Goal: Information Seeking & Learning: Check status

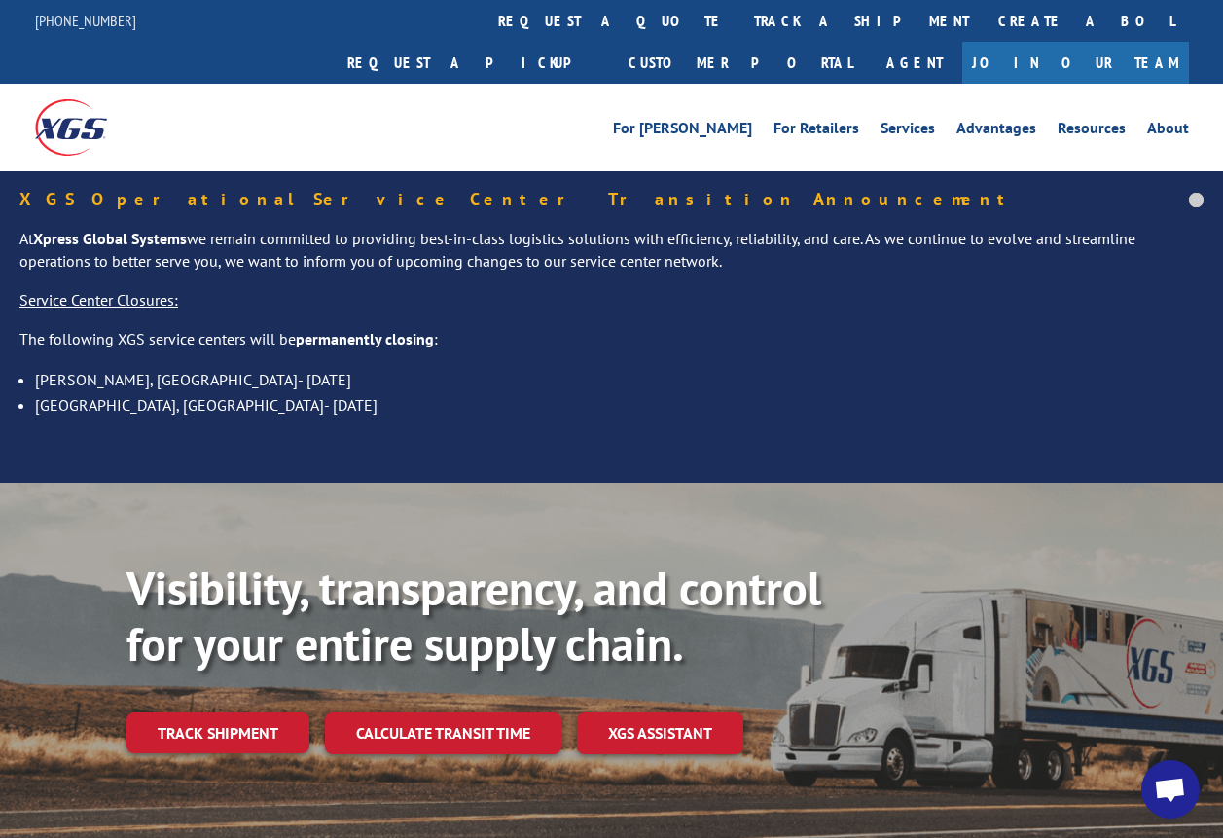
click at [239, 712] on link "Track shipment" at bounding box center [217, 732] width 183 height 41
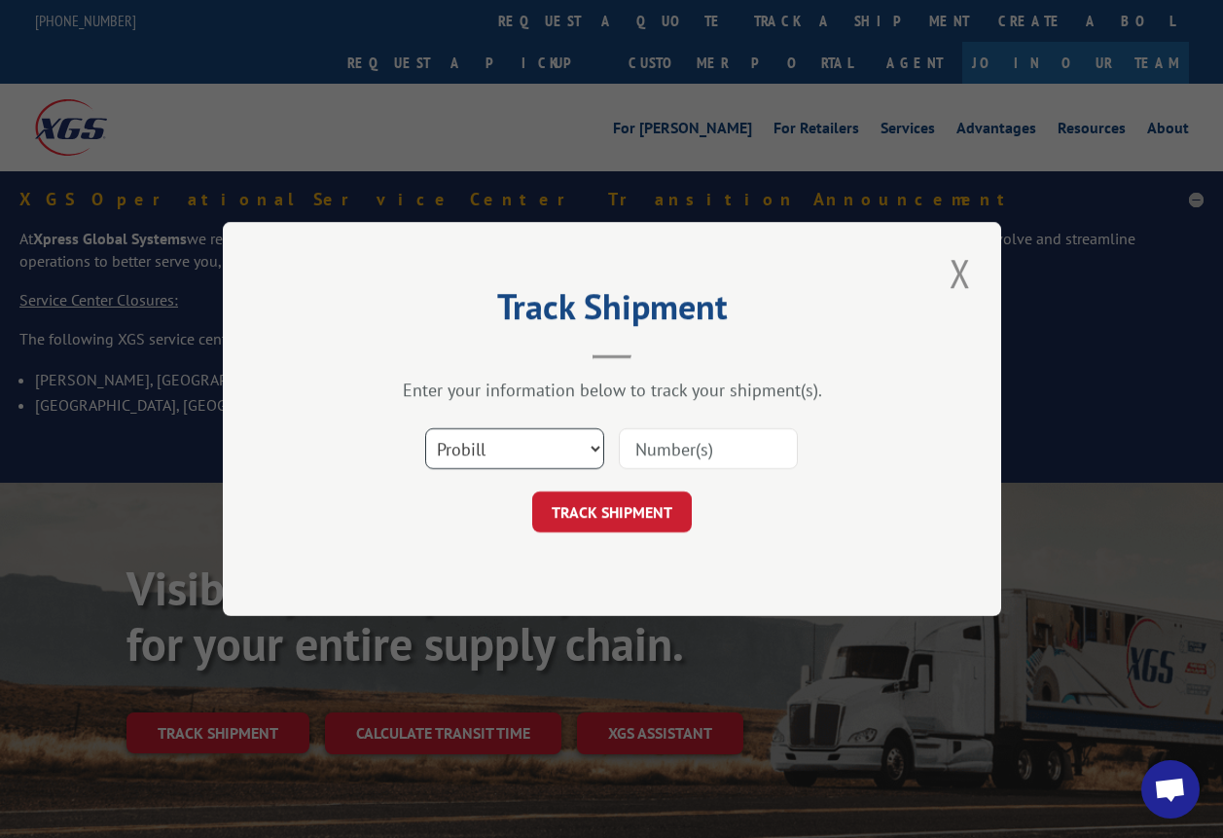
drag, startPoint x: 547, startPoint y: 450, endPoint x: 536, endPoint y: 472, distance: 24.8
click at [545, 451] on select "Select category... Probill BOL PO" at bounding box center [514, 448] width 179 height 41
select select "bol"
click at [425, 428] on select "Select category... Probill BOL PO" at bounding box center [514, 448] width 179 height 41
click at [647, 455] on input at bounding box center [708, 448] width 179 height 41
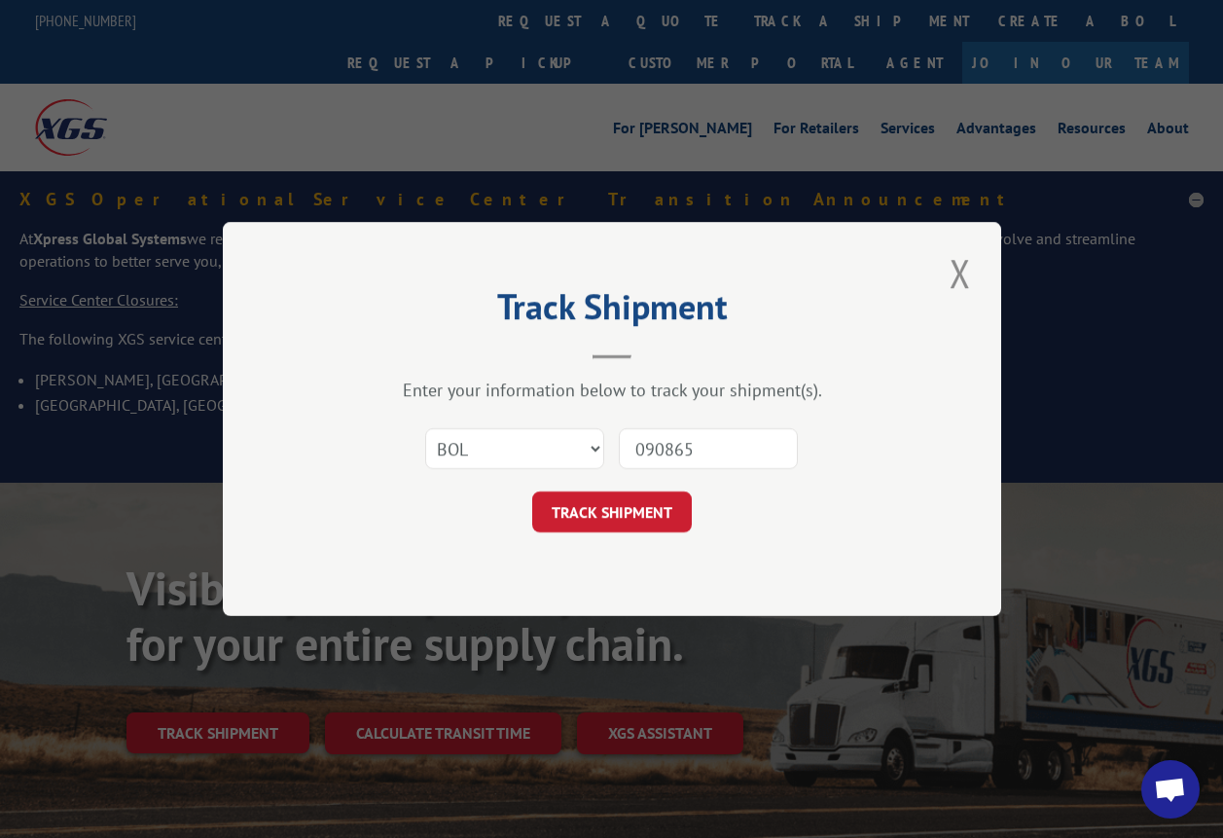
type input "0908652"
click button "TRACK SHIPMENT" at bounding box center [612, 511] width 160 height 41
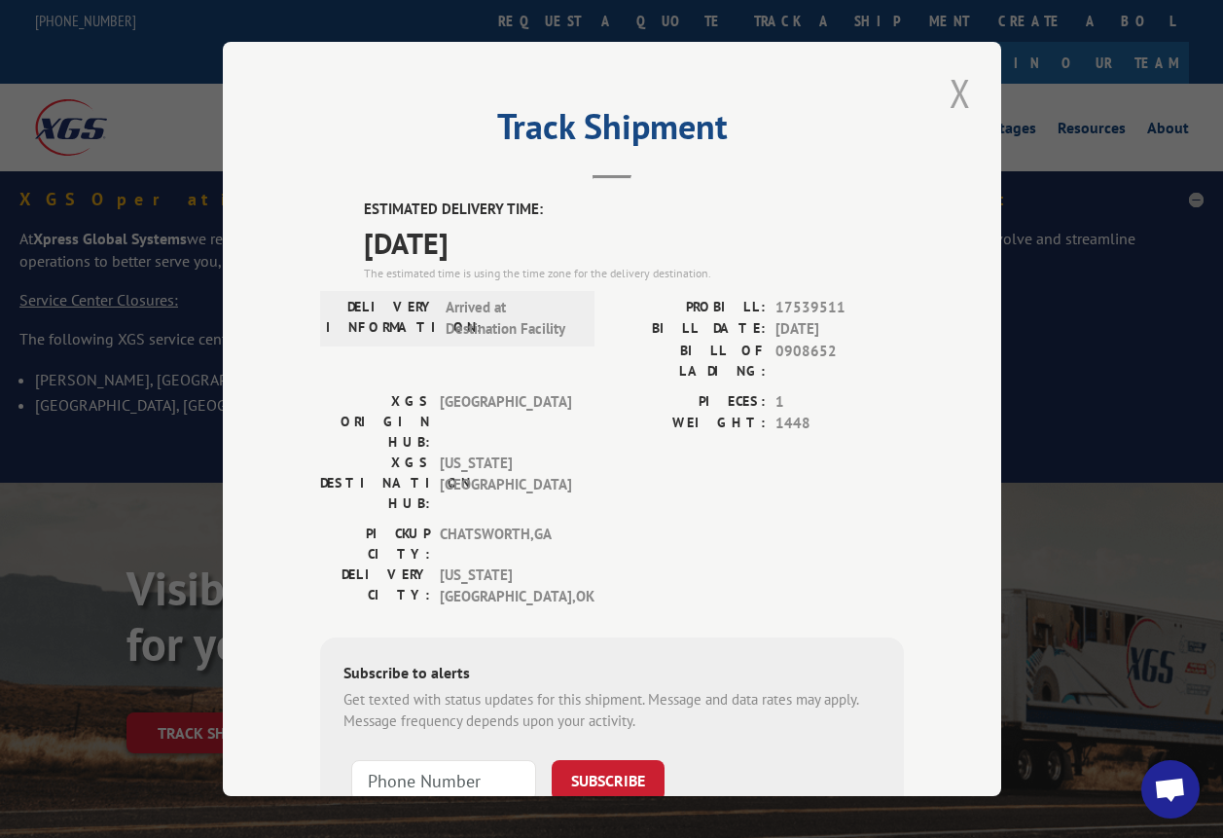
click at [960, 87] on button "Close modal" at bounding box center [960, 93] width 33 height 54
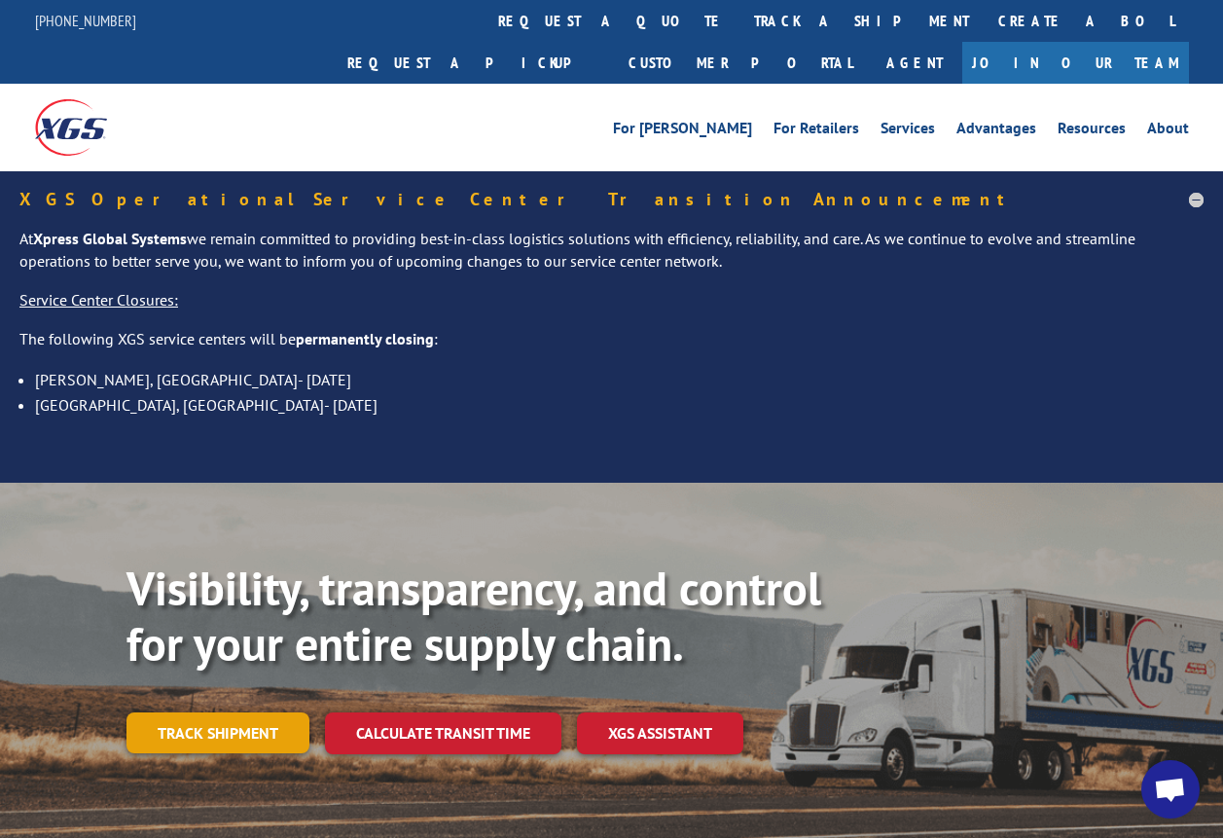
drag, startPoint x: 238, startPoint y: 691, endPoint x: 280, endPoint y: 681, distance: 43.0
click at [238, 712] on link "Track shipment" at bounding box center [217, 732] width 183 height 41
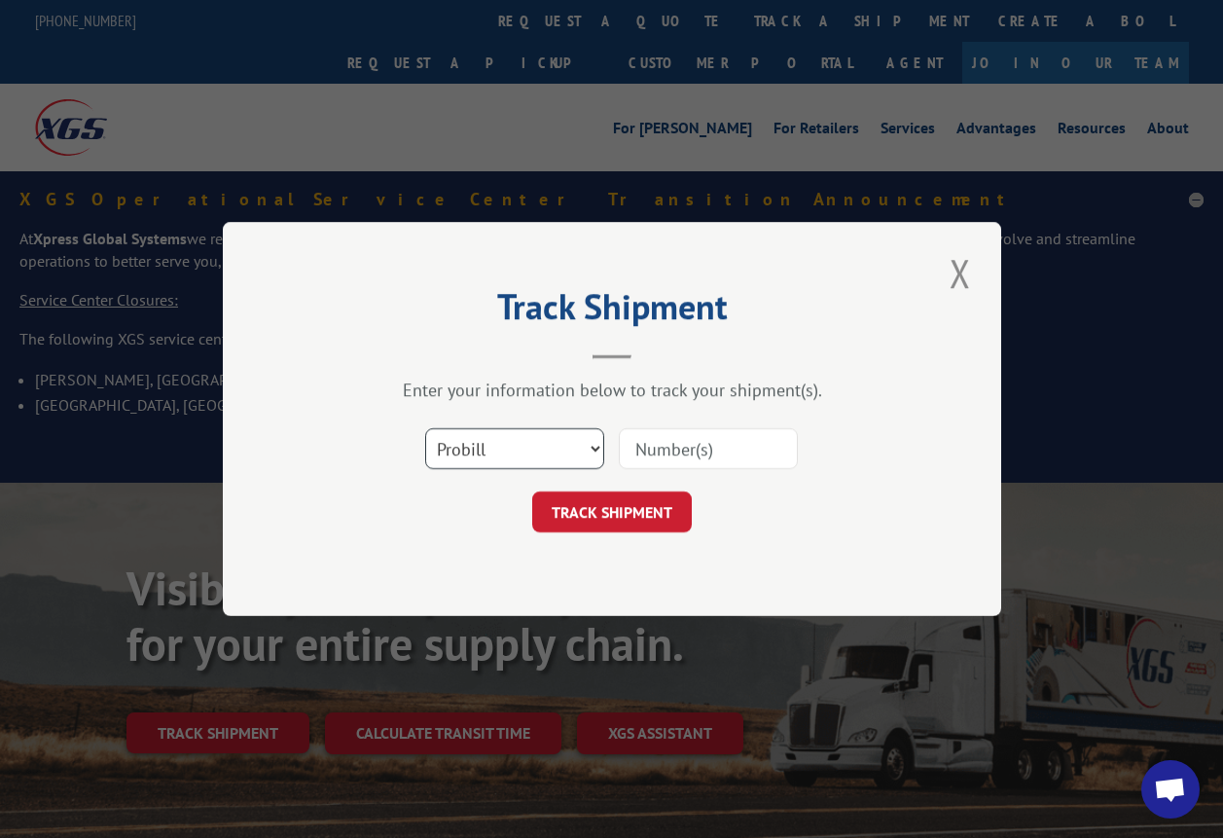
click at [554, 441] on select "Select category... Probill BOL PO" at bounding box center [514, 448] width 179 height 41
click at [425, 428] on select "Select category... Probill BOL PO" at bounding box center [514, 448] width 179 height 41
click at [708, 449] on input at bounding box center [708, 448] width 179 height 41
click at [636, 440] on input at bounding box center [708, 448] width 179 height 41
type input "0908919"
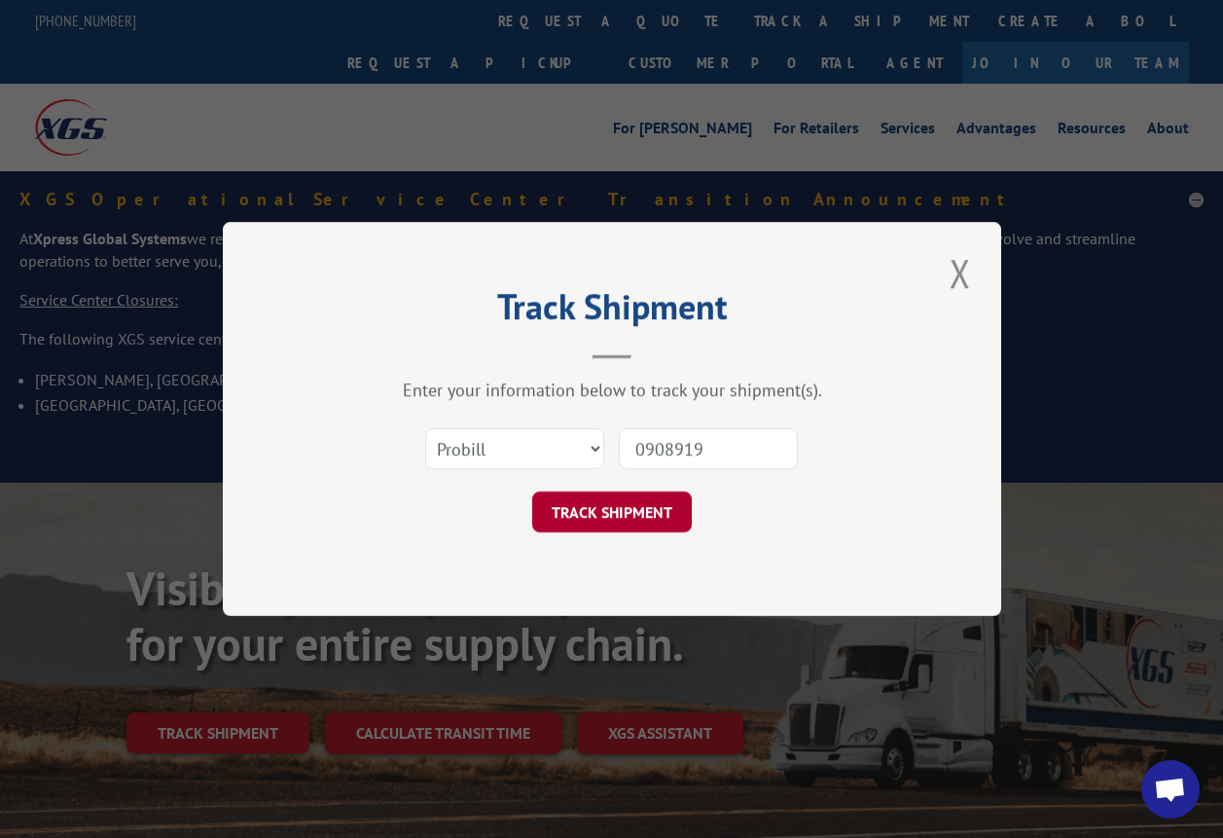
click at [623, 502] on button "TRACK SHIPMENT" at bounding box center [612, 511] width 160 height 41
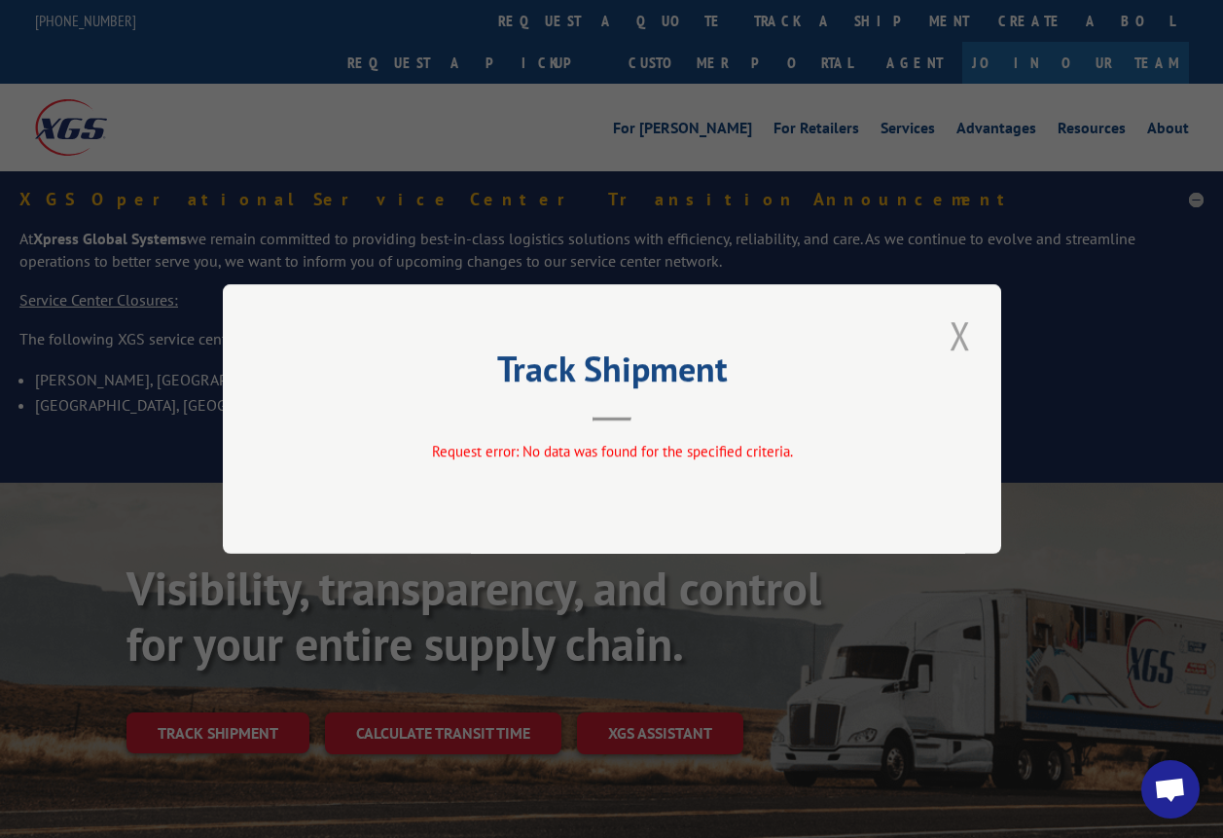
click at [962, 337] on button "Close modal" at bounding box center [960, 335] width 33 height 54
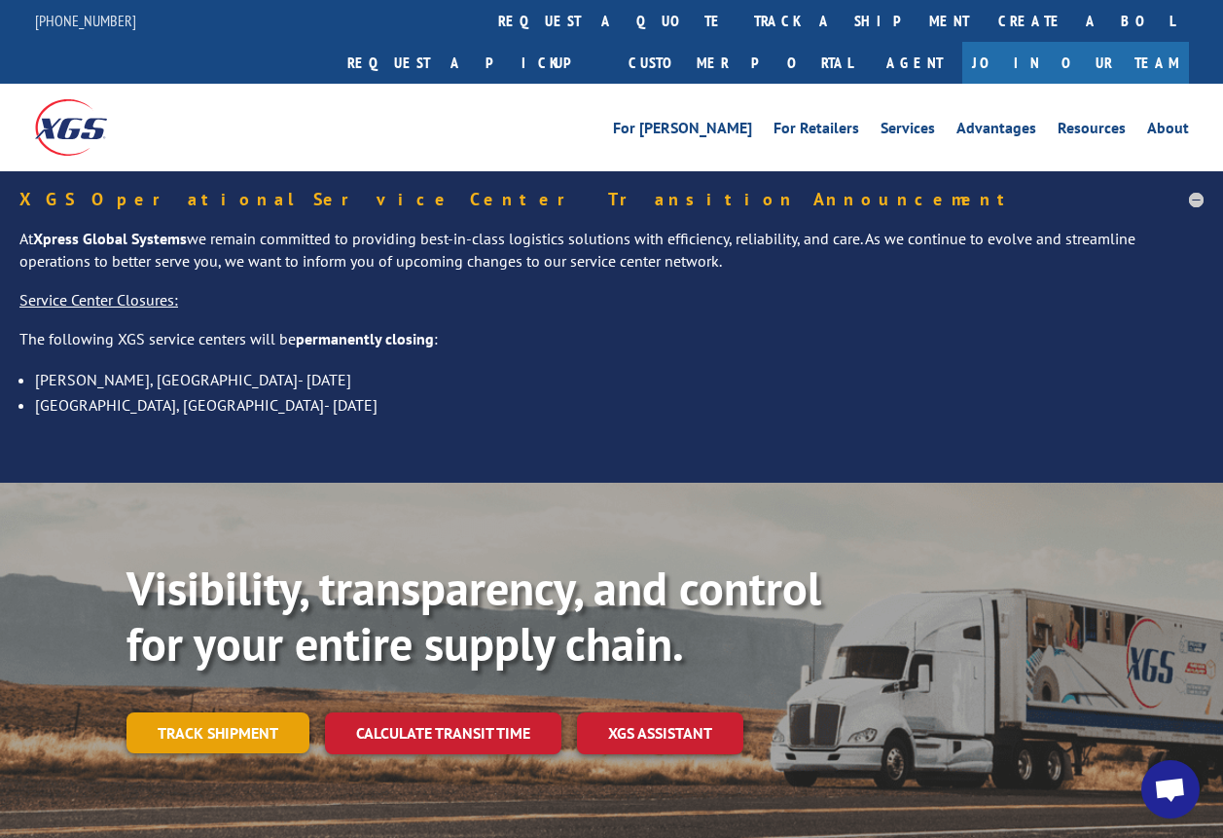
click at [227, 712] on link "Track shipment" at bounding box center [217, 732] width 183 height 41
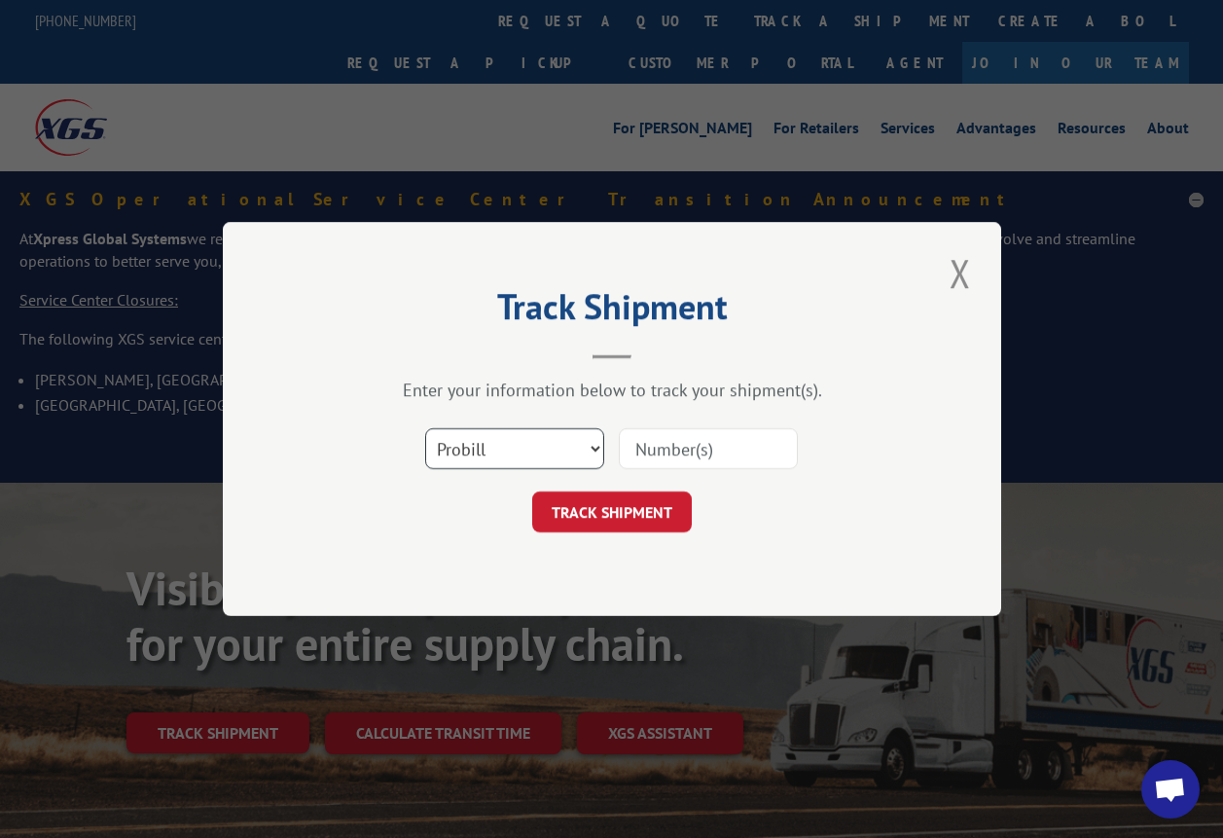
click at [545, 460] on select "Select category... Probill BOL PO" at bounding box center [514, 448] width 179 height 41
select select "bol"
click at [425, 428] on select "Select category... Probill BOL PO" at bounding box center [514, 448] width 179 height 41
drag, startPoint x: 640, startPoint y: 456, endPoint x: 641, endPoint y: 481, distance: 24.3
click at [641, 457] on input at bounding box center [708, 448] width 179 height 41
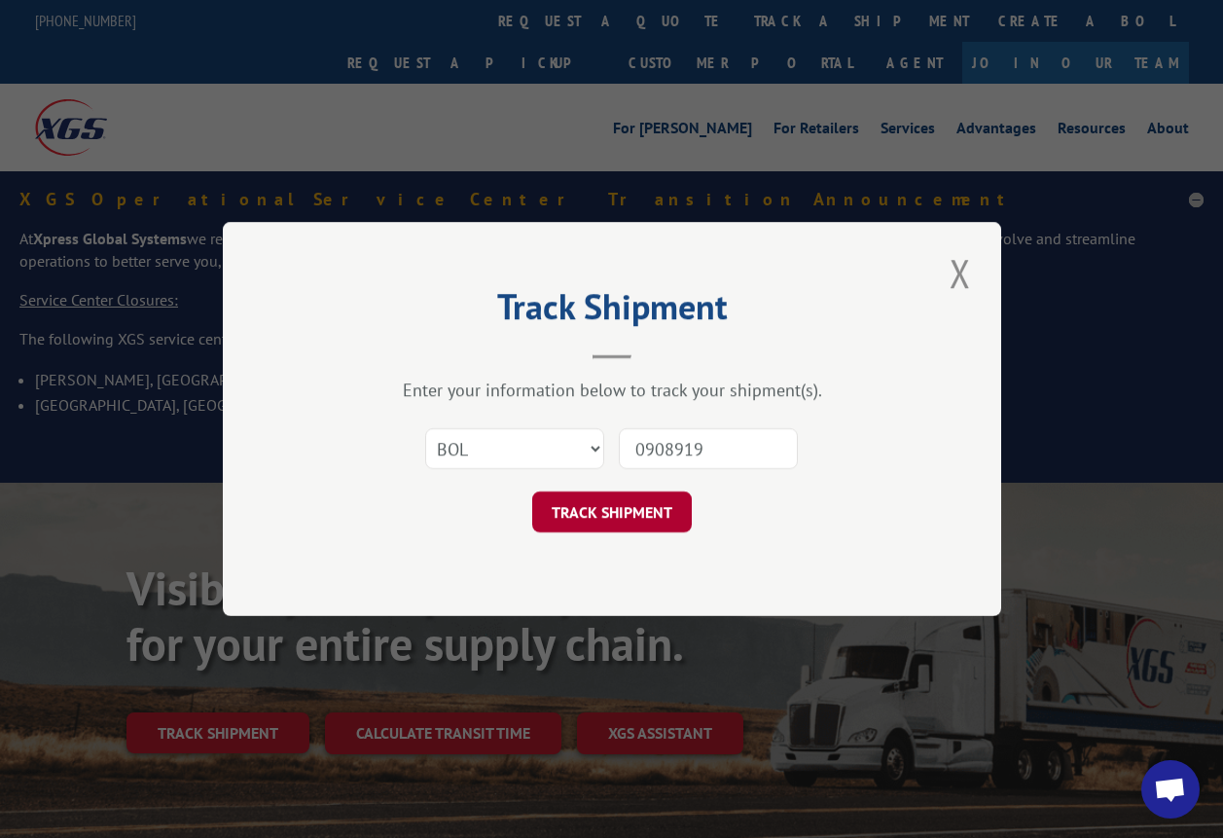
type input "0908919"
click at [637, 503] on button "TRACK SHIPMENT" at bounding box center [612, 511] width 160 height 41
